Goal: Find specific page/section: Find specific page/section

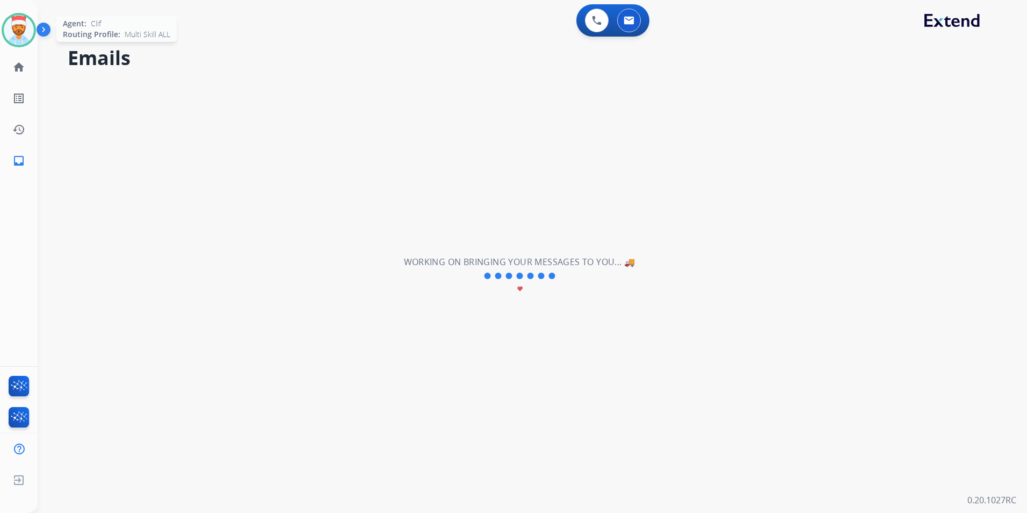
click at [24, 34] on img at bounding box center [19, 30] width 30 height 30
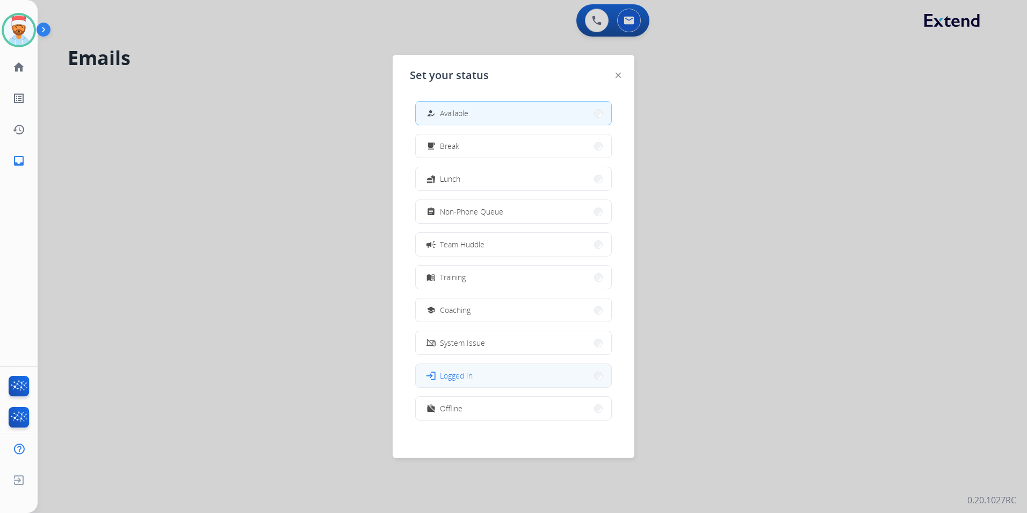
scroll to position [3, 0]
click at [474, 411] on button "work_off Offline" at bounding box center [514, 404] width 196 height 23
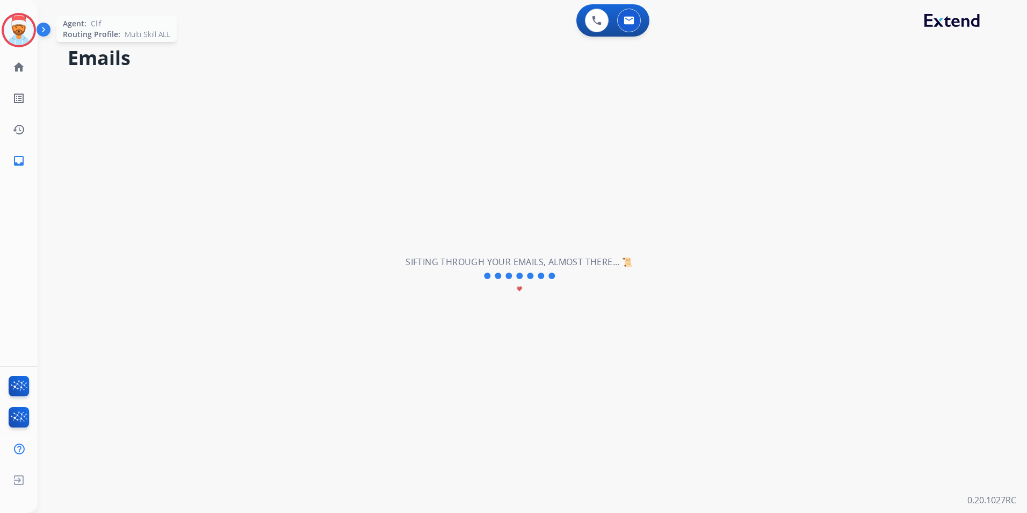
click at [20, 31] on img at bounding box center [19, 30] width 30 height 30
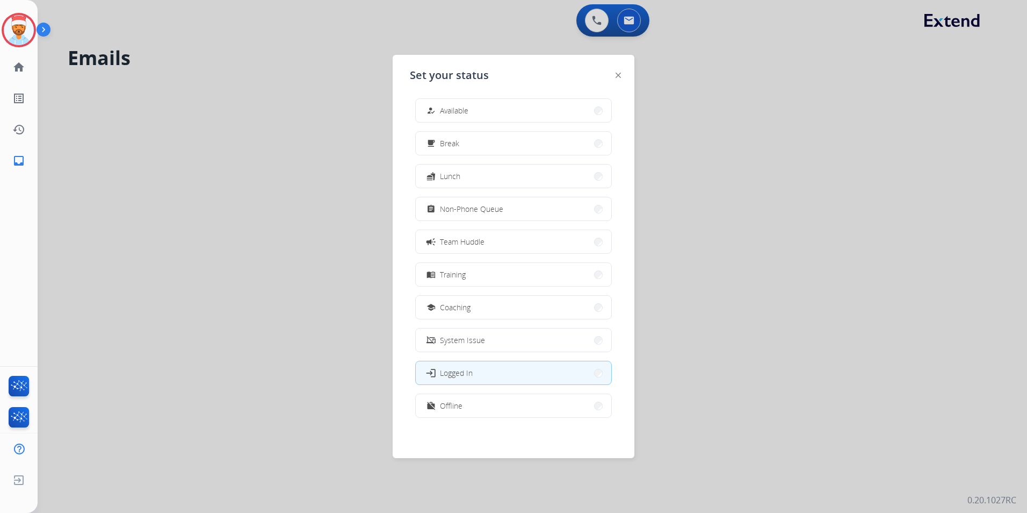
scroll to position [3, 0]
click at [491, 406] on button "work_off Offline" at bounding box center [514, 404] width 196 height 23
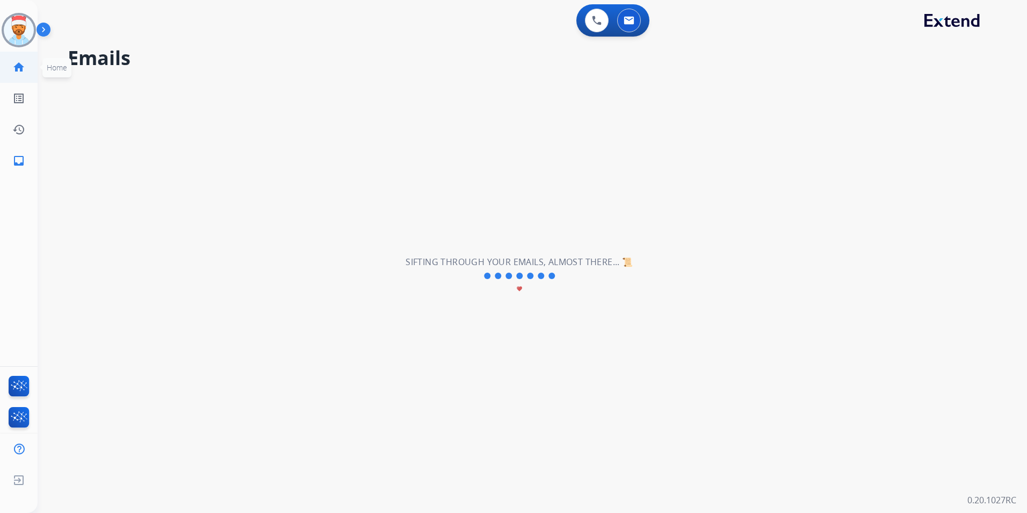
click at [17, 67] on mat-icon "home" at bounding box center [18, 67] width 13 height 13
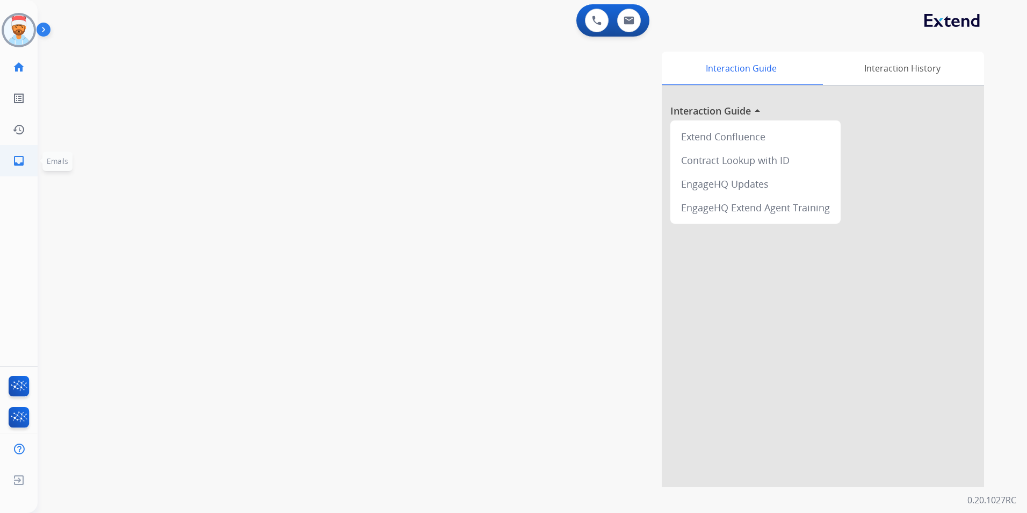
click at [16, 157] on mat-icon "inbox" at bounding box center [18, 160] width 13 height 13
select select "**********"
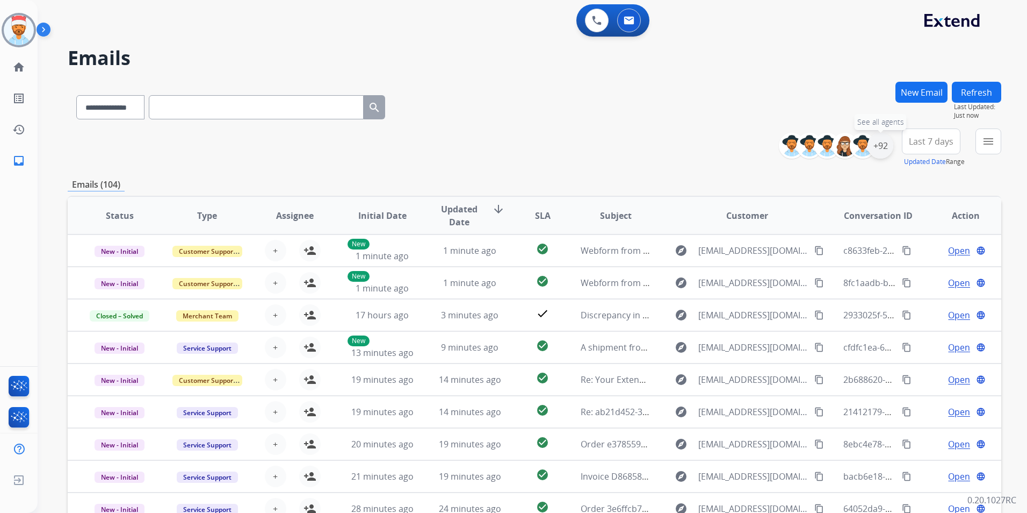
click at [880, 150] on div "+92" at bounding box center [881, 146] width 26 height 26
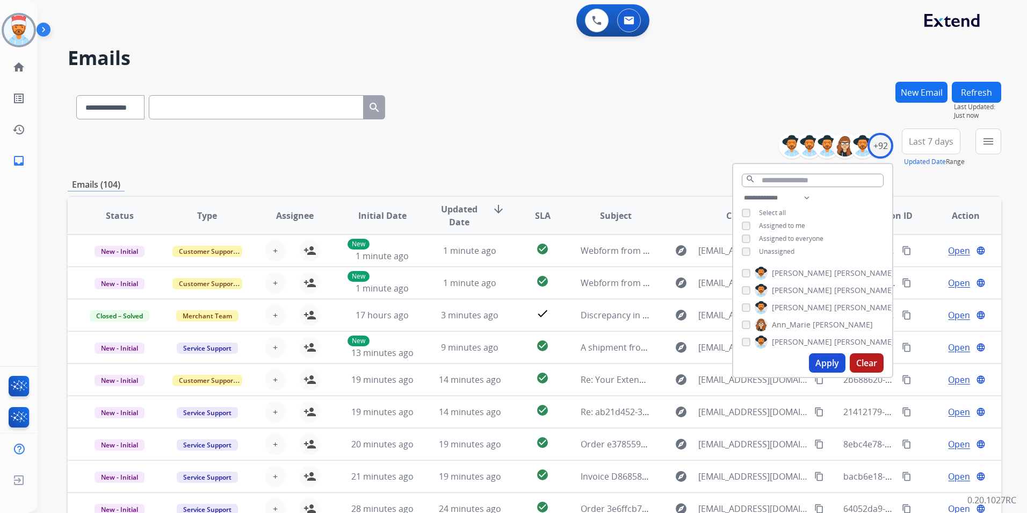
click at [828, 366] on button "Apply" at bounding box center [827, 362] width 37 height 19
drag, startPoint x: 942, startPoint y: 149, endPoint x: 942, endPoint y: 154, distance: 5.4
click at [941, 148] on button "Last 7 days" at bounding box center [931, 141] width 59 height 26
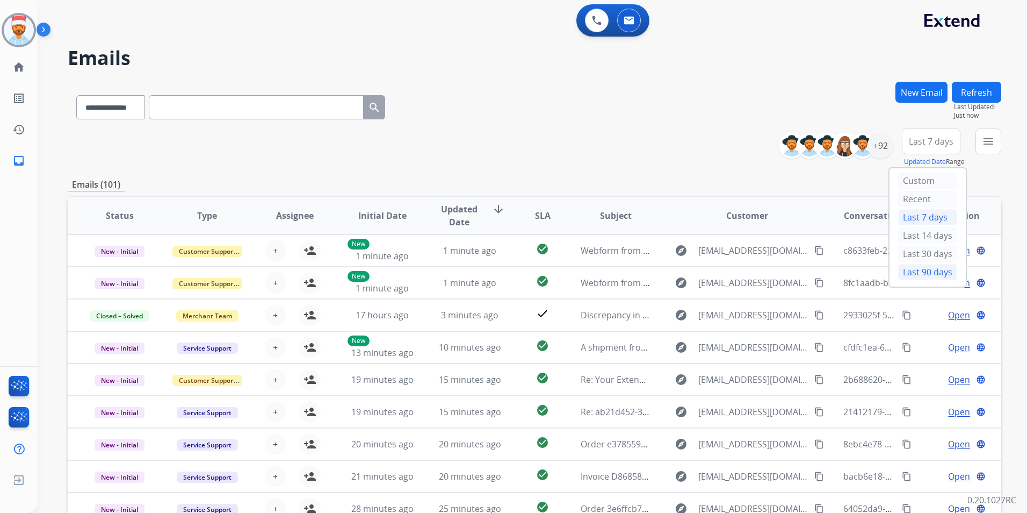
click at [919, 267] on div "Last 90 days" at bounding box center [927, 272] width 59 height 16
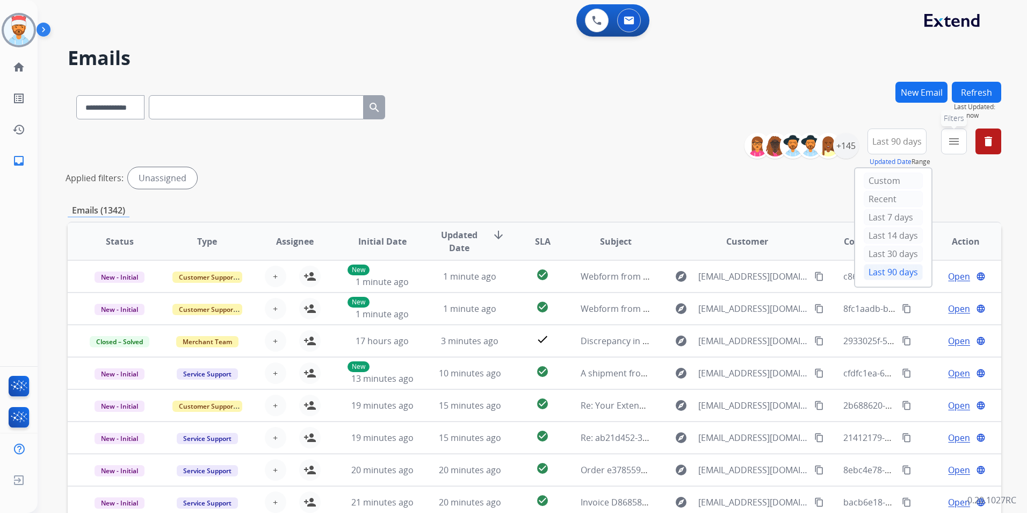
click at [952, 149] on button "menu Filters" at bounding box center [954, 141] width 26 height 26
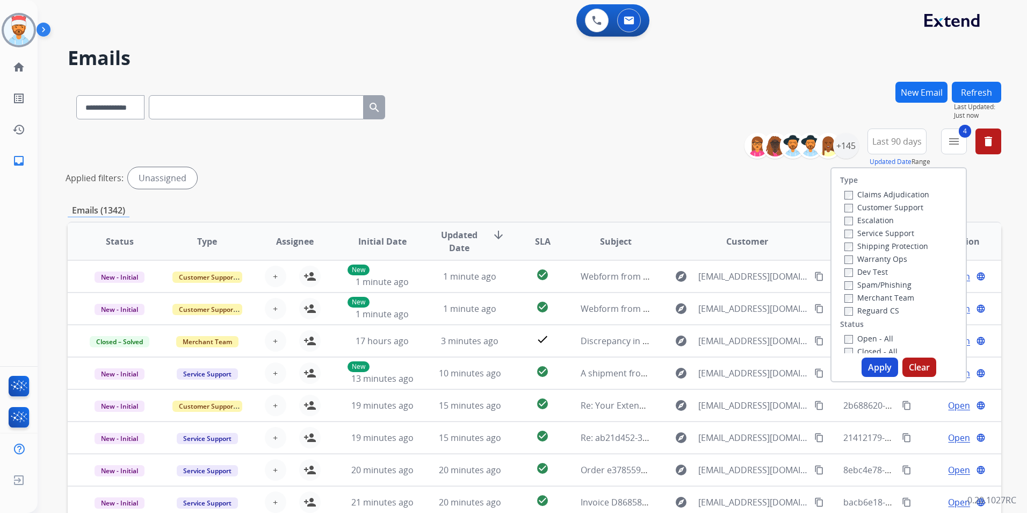
click at [881, 366] on button "Apply" at bounding box center [880, 366] width 37 height 19
